Goal: Task Accomplishment & Management: Manage account settings

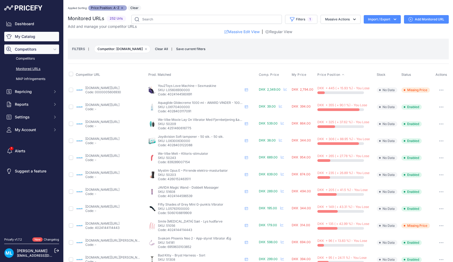
click at [34, 39] on link "My Catalog" at bounding box center [31, 37] width 55 height 10
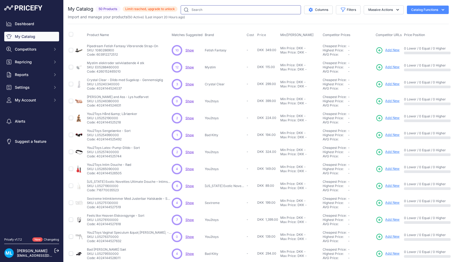
click at [237, 7] on input "text" at bounding box center [241, 9] width 120 height 9
type input "oxana"
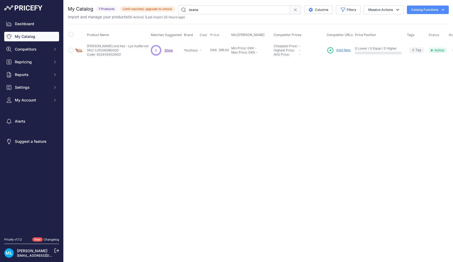
click at [338, 52] on span "Add New" at bounding box center [343, 50] width 14 height 5
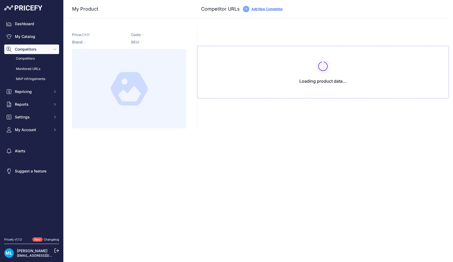
type input "www.mshop.dk/you2toys-oxana-s-pussy-and-ass?prirule_jdsnikfkfjsd=9906"
type input "[DOMAIN_NAME][URL]"
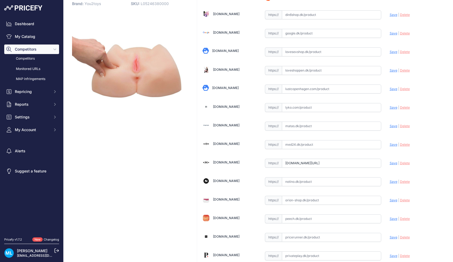
scroll to position [45, 0]
click at [362, 165] on input "[DOMAIN_NAME][URL]" at bounding box center [331, 162] width 99 height 9
click at [426, 129] on div "Update Profile Save | Delete Analyzing" at bounding box center [416, 125] width 54 height 10
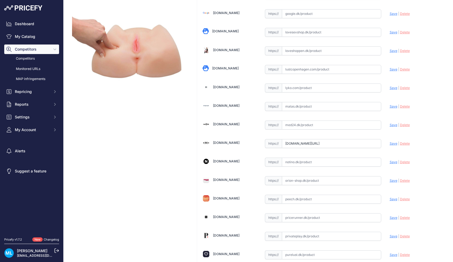
scroll to position [66, 0]
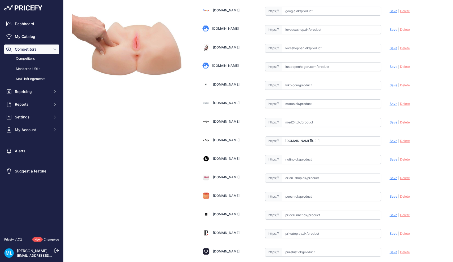
click at [394, 140] on span "Save" at bounding box center [393, 141] width 8 height 4
type input "https://www.mshop.dk/you2toys-oxana-s-pussy-and-ass?prirule_jdsnikfkfjsd=9906"
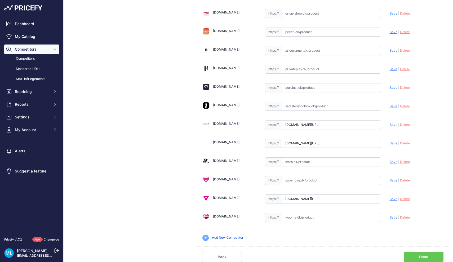
scroll to position [243, 0]
click at [393, 125] on span "Save" at bounding box center [393, 125] width 8 height 4
type input "https://www.sexnetto.dk/you2toys-oxana-pussy-and-ass?prirule_jdsnikfkfjsd=9906"
click at [396, 145] on span "Save" at bounding box center [393, 143] width 8 height 4
type input "https://www.sinful.dk/p/oxana-pussy-and-ass-x/1011867?variantSku=11867&prirule_…"
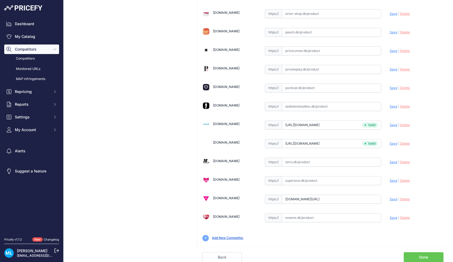
click at [392, 200] on span "Save" at bounding box center [393, 199] width 8 height 4
type input "https://www.vuxen.dk/brands/you2toys/you2toys-oxanas-pussy-and-ass?tduid=457b47…"
click at [420, 256] on link "Done" at bounding box center [423, 257] width 40 height 10
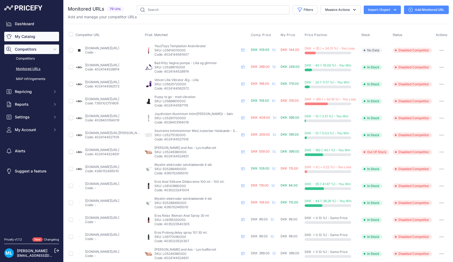
click at [29, 37] on link "My Catalog" at bounding box center [31, 37] width 55 height 10
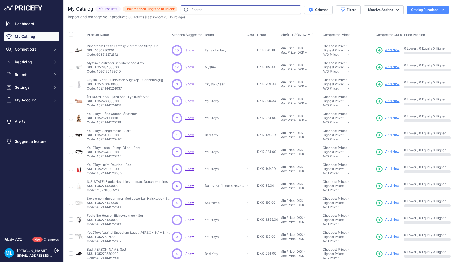
click at [205, 12] on input "text" at bounding box center [241, 9] width 120 height 9
type input "oxana"
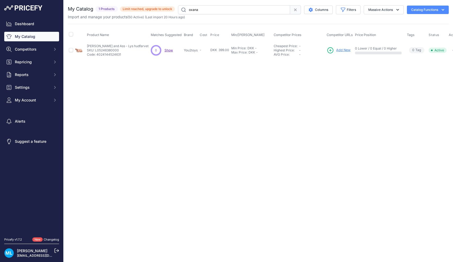
click at [340, 50] on span "Add New" at bounding box center [343, 50] width 14 height 5
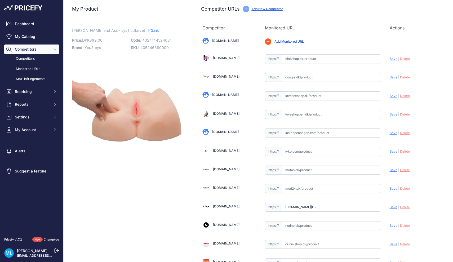
click at [37, 1] on div "Dashboard My Catalog Competitors Competitors Monitored URLs MAP infringements R…" at bounding box center [31, 117] width 63 height 235
